Goal: Task Accomplishment & Management: Use online tool/utility

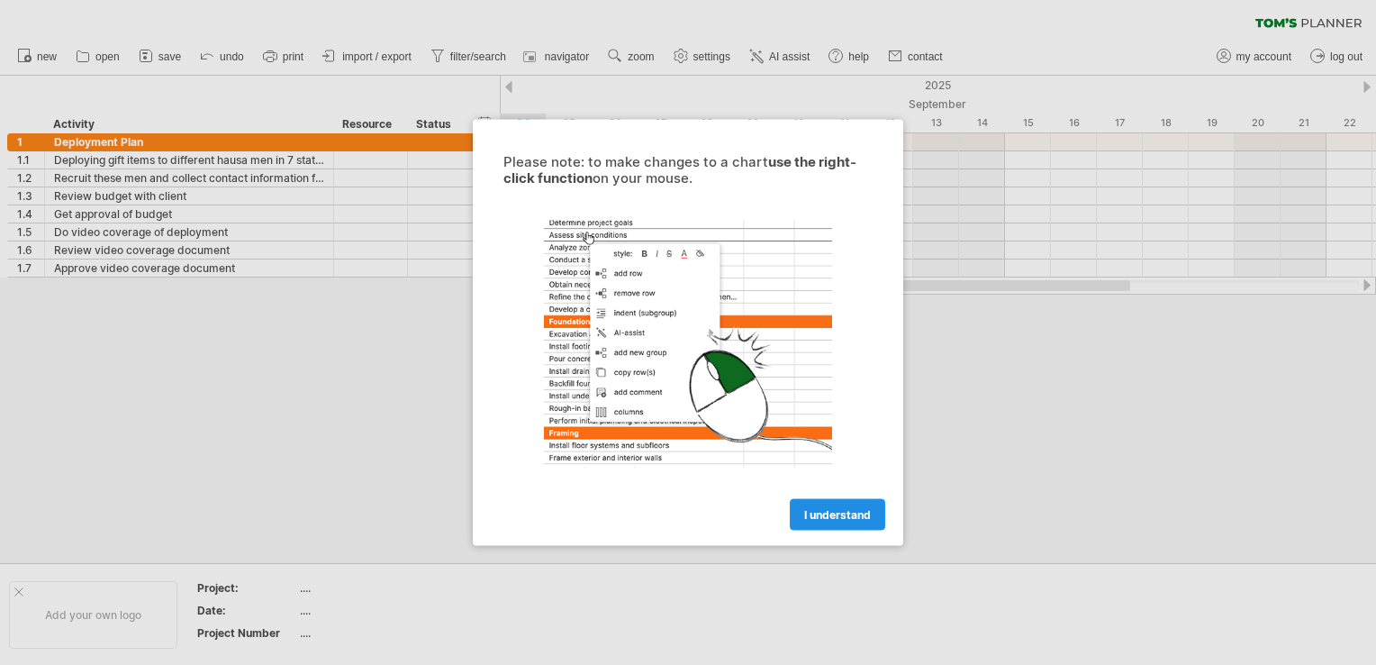
click at [810, 515] on span "I understand" at bounding box center [837, 515] width 67 height 14
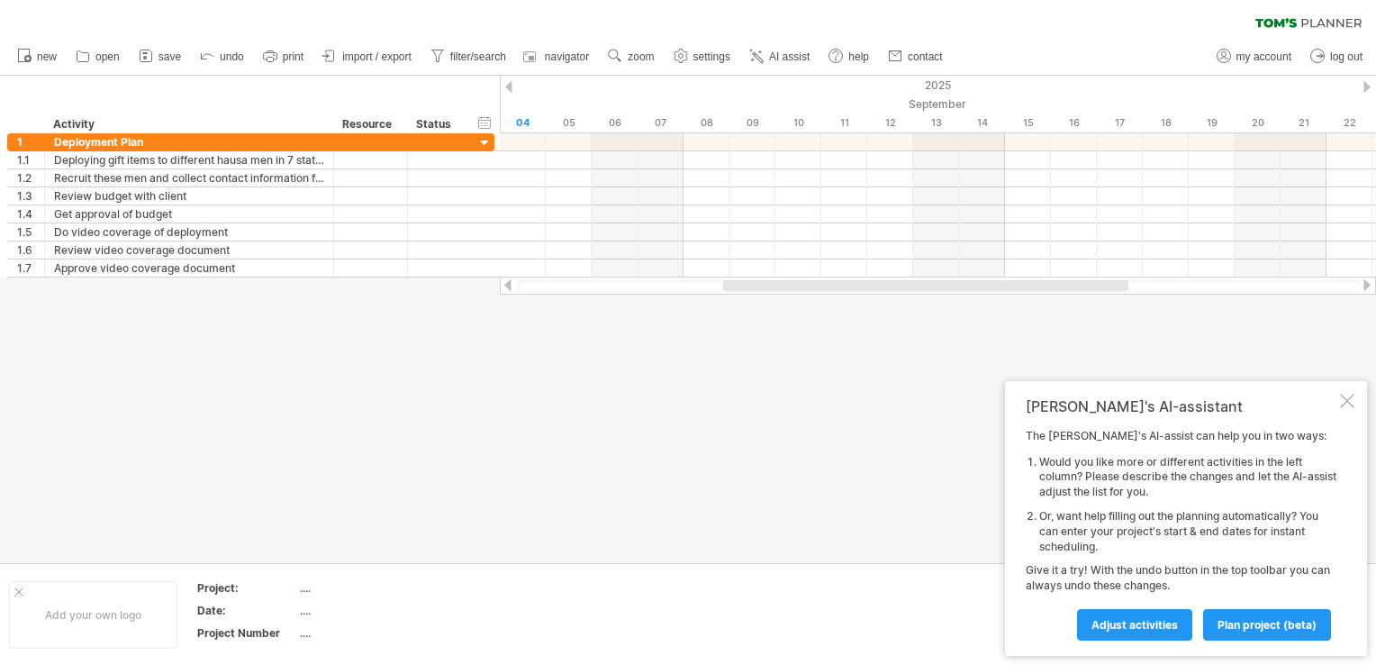
click at [779, 287] on div at bounding box center [925, 285] width 405 height 11
click at [1361, 402] on div "[PERSON_NAME]'s AI-assistant The [PERSON_NAME]'s AI-assist can help you in two …" at bounding box center [1186, 518] width 362 height 275
click at [1345, 398] on div at bounding box center [1347, 401] width 14 height 14
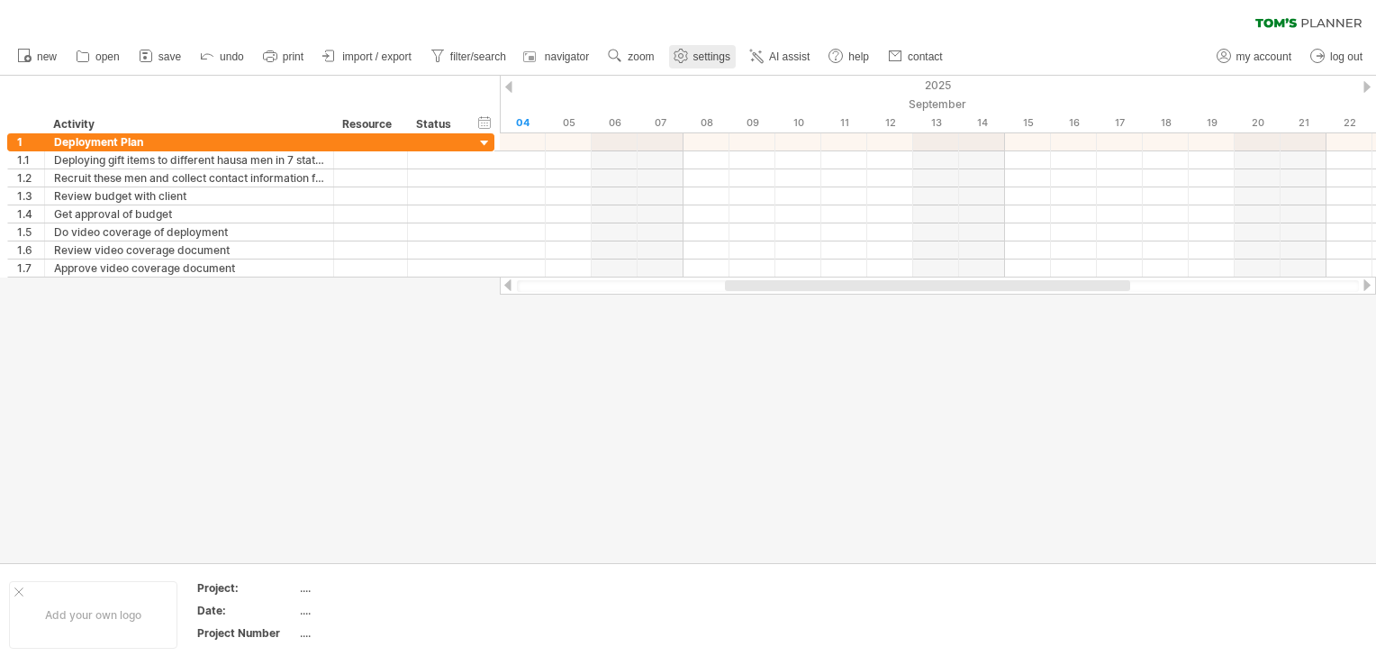
click at [710, 54] on span "settings" at bounding box center [711, 56] width 37 height 13
select select "*"
select select "**"
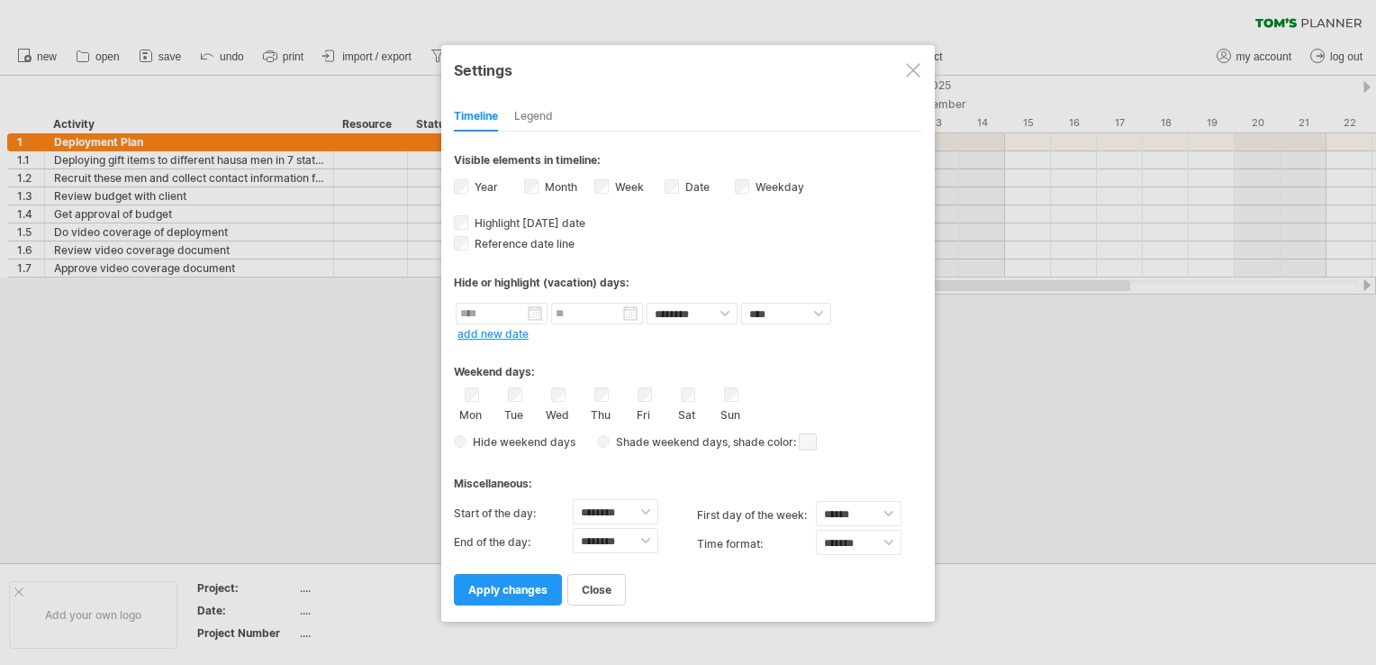
click at [908, 63] on div at bounding box center [913, 70] width 14 height 14
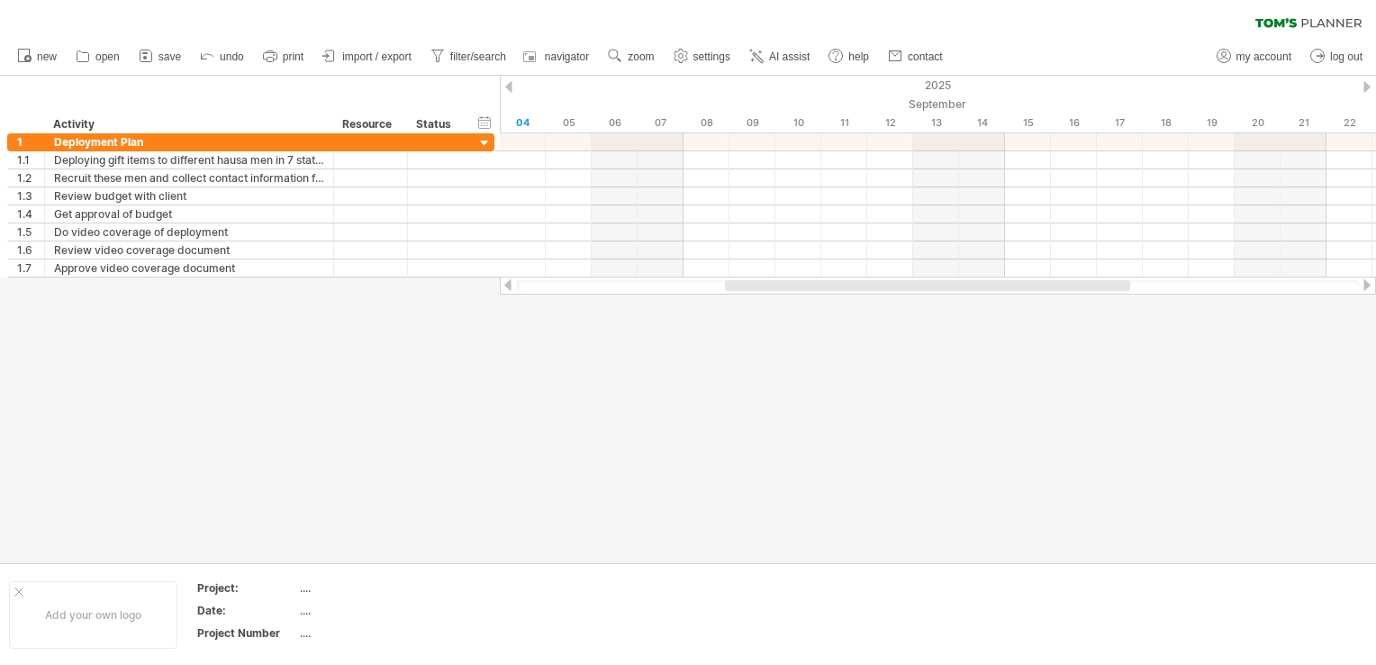
click at [908, 63] on link "contact" at bounding box center [915, 56] width 65 height 23
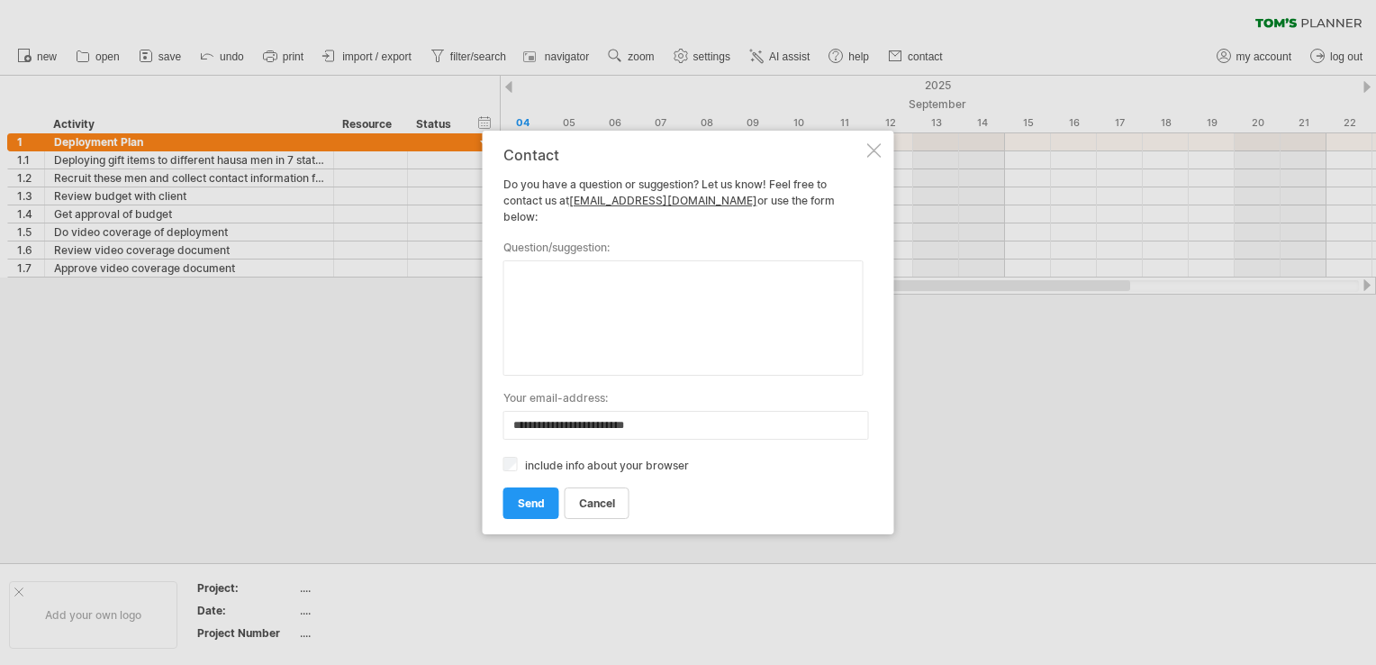
click at [879, 158] on div at bounding box center [874, 150] width 14 height 14
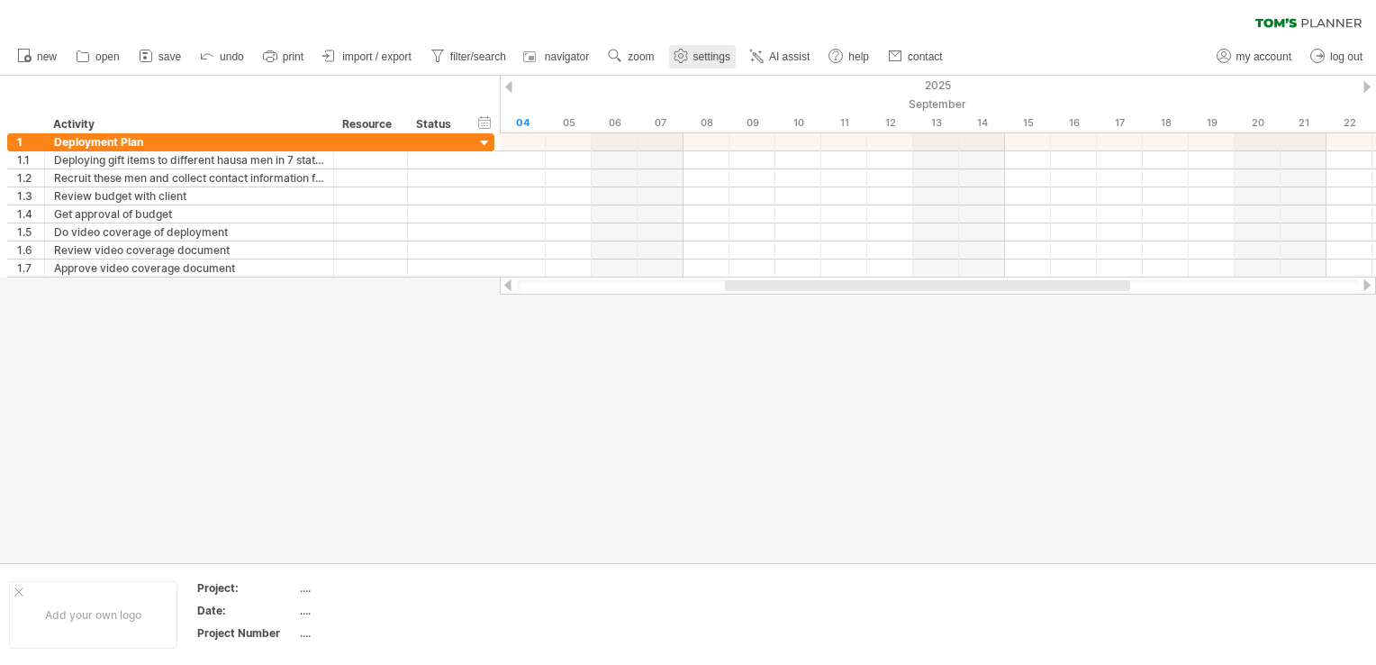
click at [708, 65] on link "settings" at bounding box center [702, 56] width 67 height 23
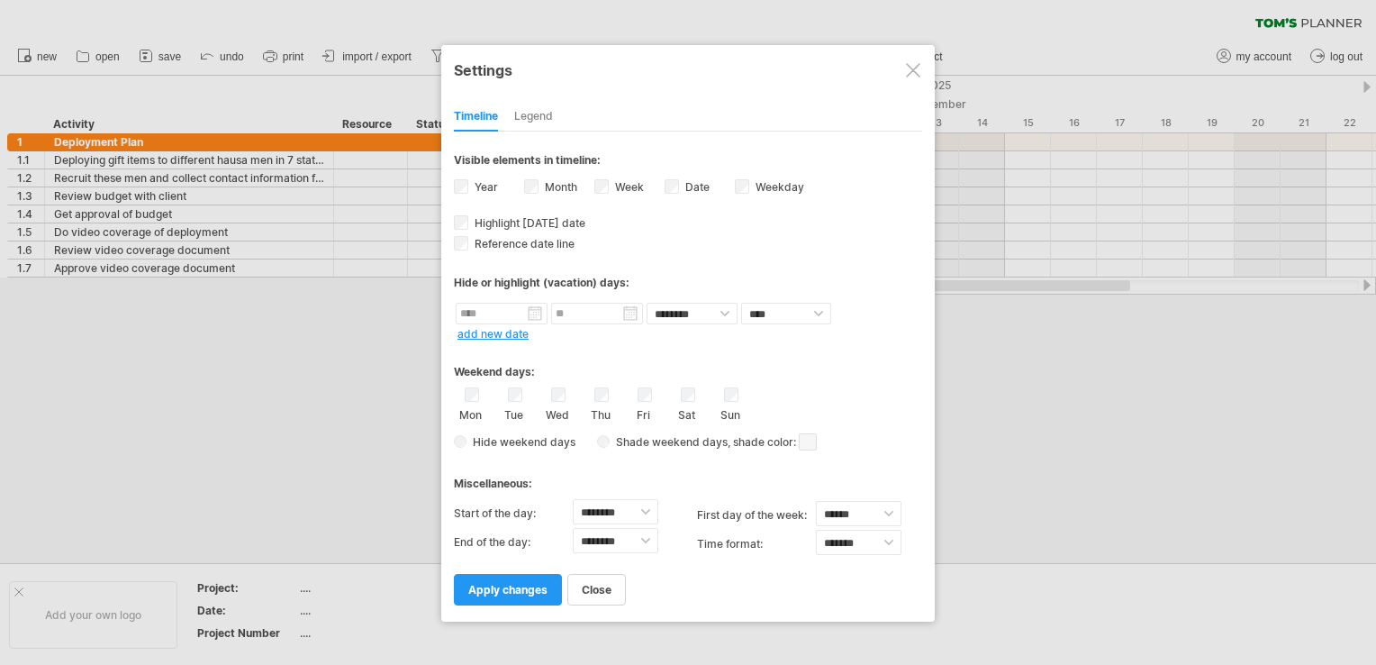
click at [910, 73] on div at bounding box center [913, 70] width 14 height 14
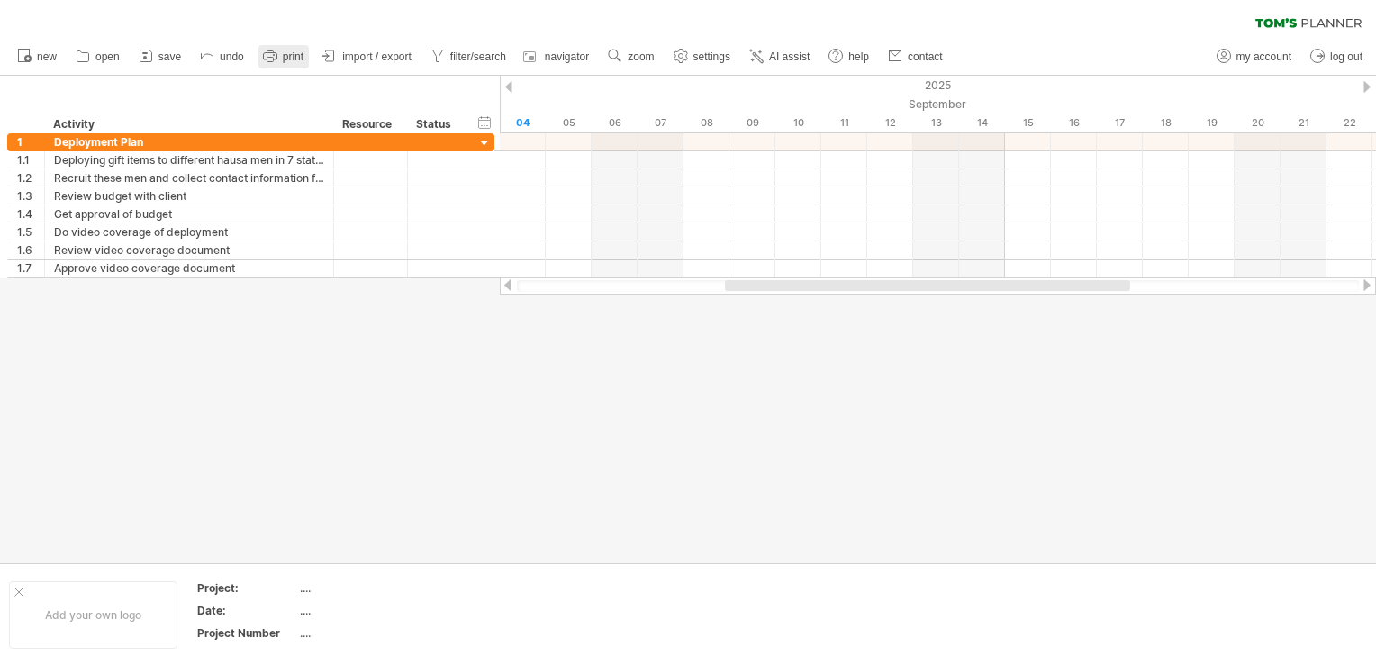
click at [290, 52] on span "print" at bounding box center [293, 56] width 21 height 13
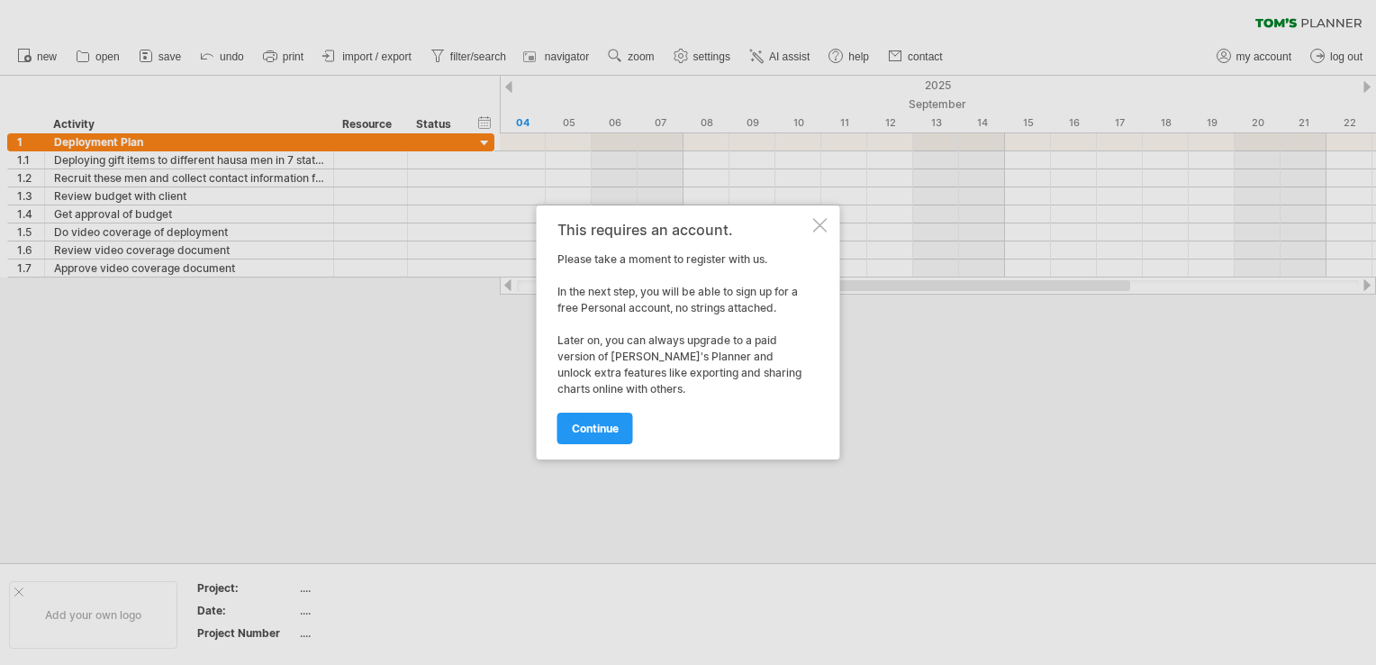
click at [819, 212] on div "This requires an account. Please take a moment to register with us. In the next…" at bounding box center [688, 332] width 303 height 254
click at [819, 227] on div at bounding box center [820, 225] width 14 height 14
